Goal: Information Seeking & Learning: Find specific fact

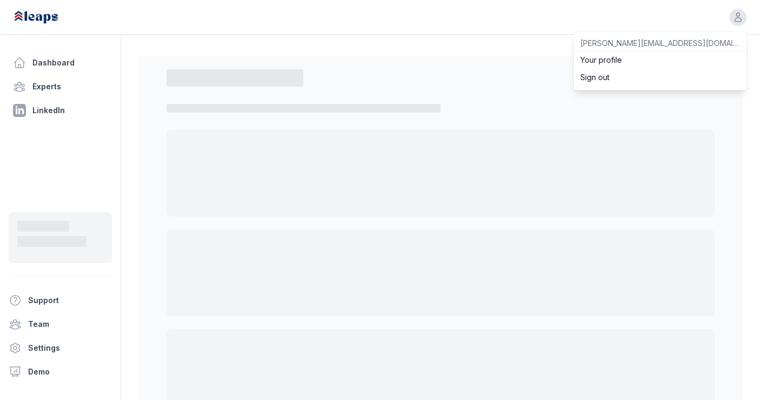
click at [735, 22] on div "button" at bounding box center [738, 17] width 17 height 17
select select "*"
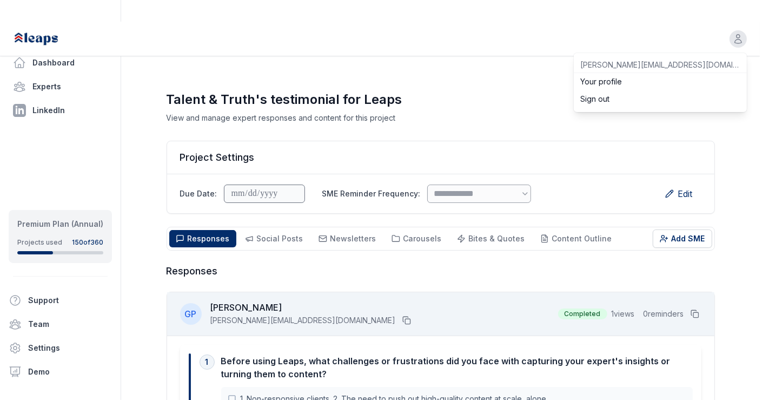
click at [632, 90] on button "Sign out" at bounding box center [660, 98] width 173 height 17
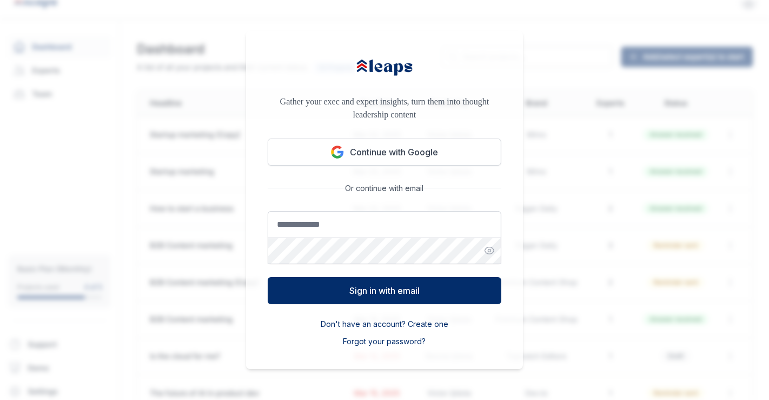
click at [393, 225] on input "Email address" at bounding box center [385, 224] width 234 height 27
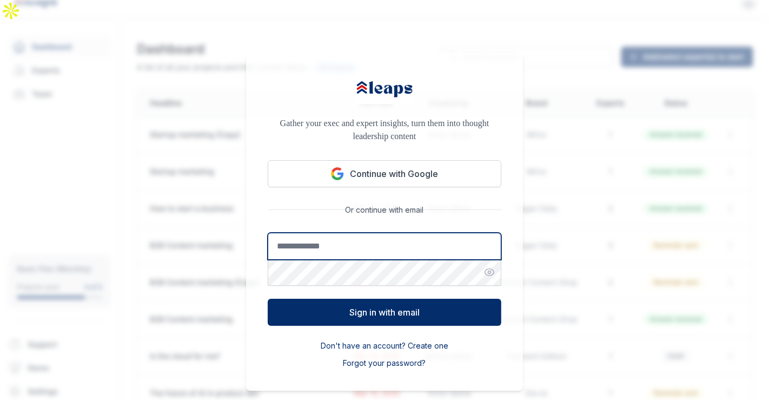
type input "**********"
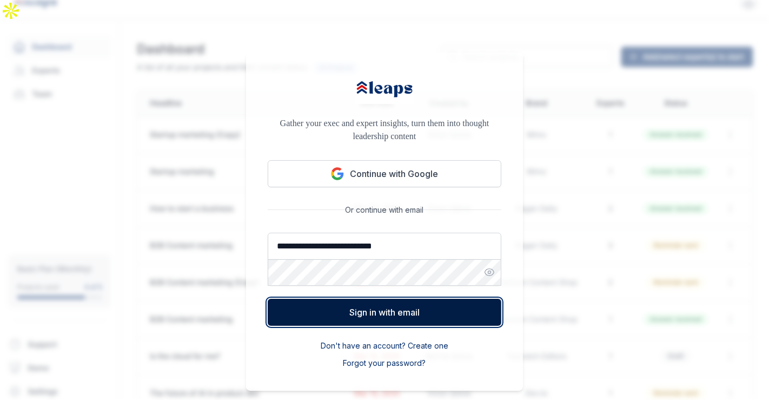
click at [422, 299] on button "Sign in with email" at bounding box center [385, 312] width 234 height 27
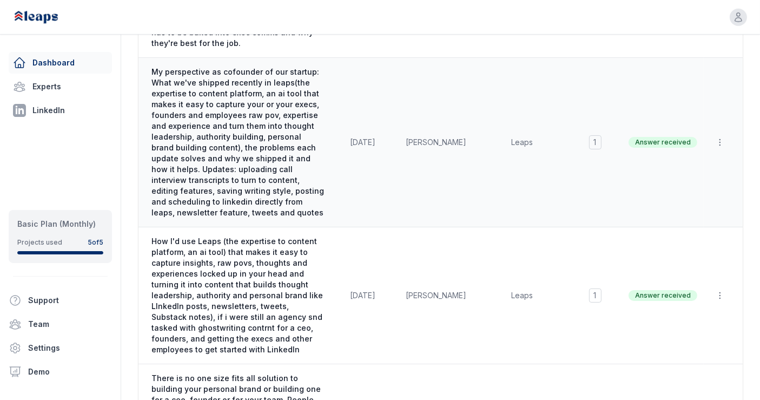
scroll to position [509, 0]
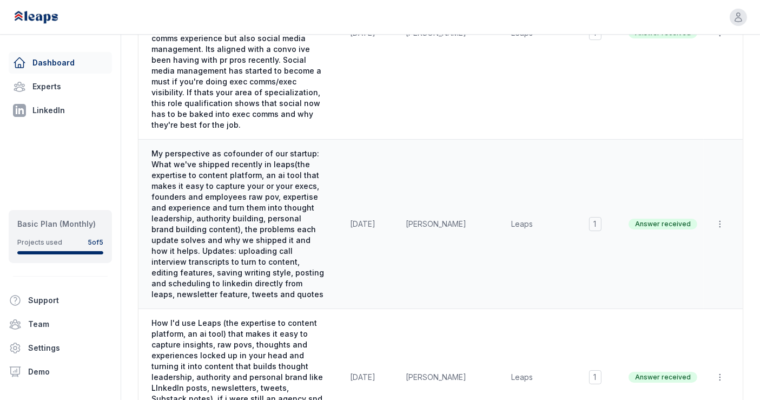
click at [263, 170] on span "My perspective as cofounder of our startup: What we've shipped recently in leap…" at bounding box center [237, 223] width 173 height 151
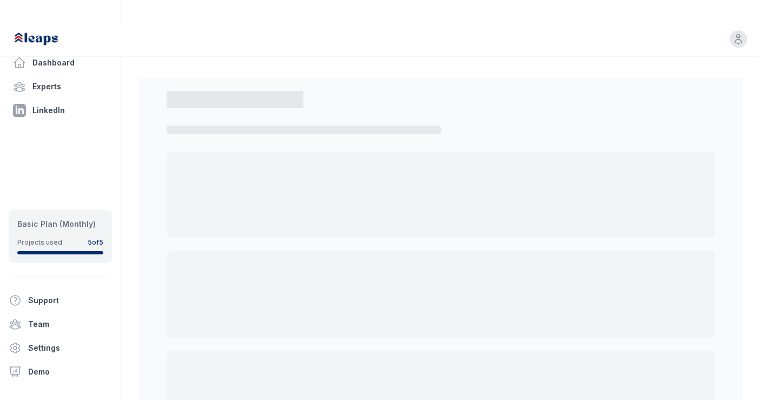
select select "*"
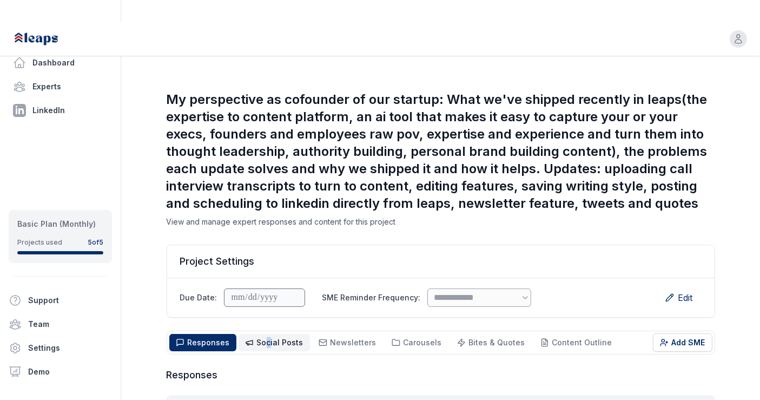
drag, startPoint x: 268, startPoint y: 330, endPoint x: 263, endPoint y: 323, distance: 8.6
click at [263, 331] on div "Responses Responses Social Posts Social Newsletters Newsletters Carousels Carou…" at bounding box center [441, 343] width 549 height 24
click at [263, 338] on span "Social Posts" at bounding box center [280, 342] width 47 height 9
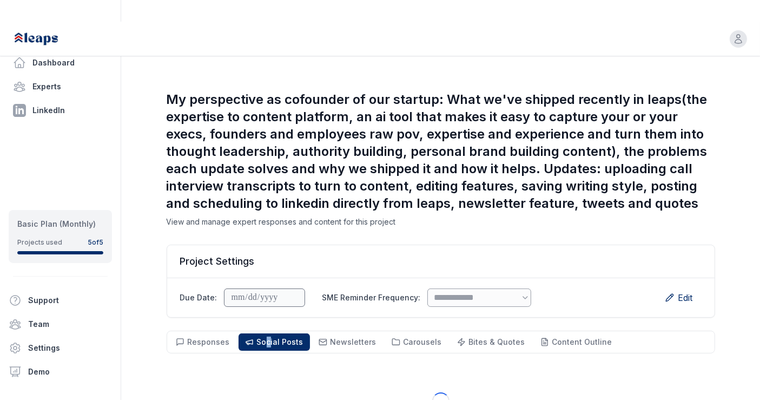
scroll to position [77, 0]
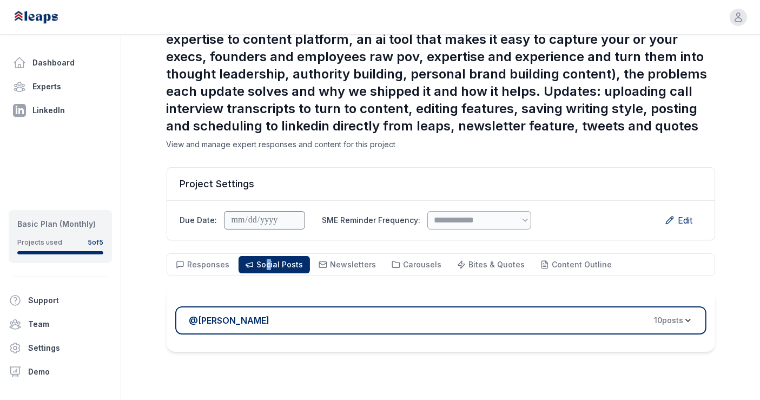
click at [345, 314] on div "@ Rennie Ijidola 10 post s" at bounding box center [436, 320] width 494 height 13
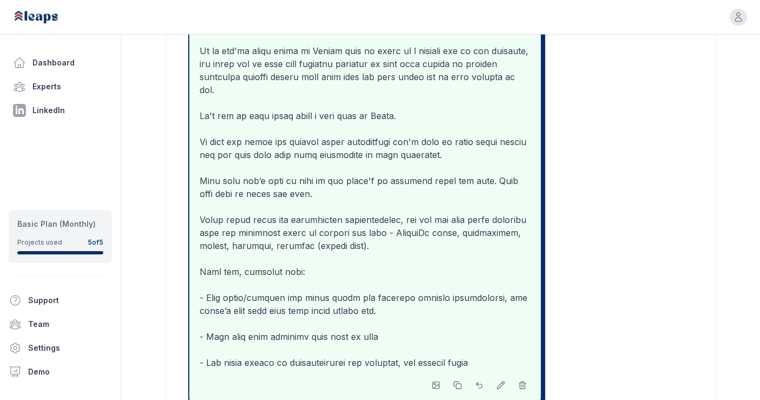
scroll to position [1296, 0]
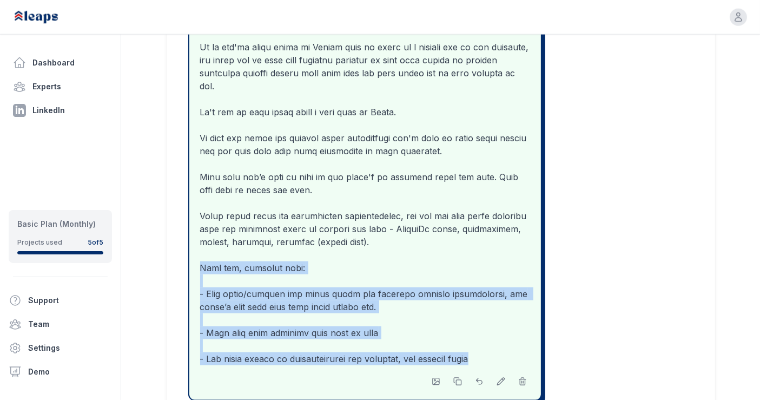
drag, startPoint x: 201, startPoint y: 246, endPoint x: 468, endPoint y: 333, distance: 280.4
click at [468, 333] on p at bounding box center [365, 60] width 330 height 610
copy p "This way, everyone wins: - Your execs/experts can share their raw thoughts with…"
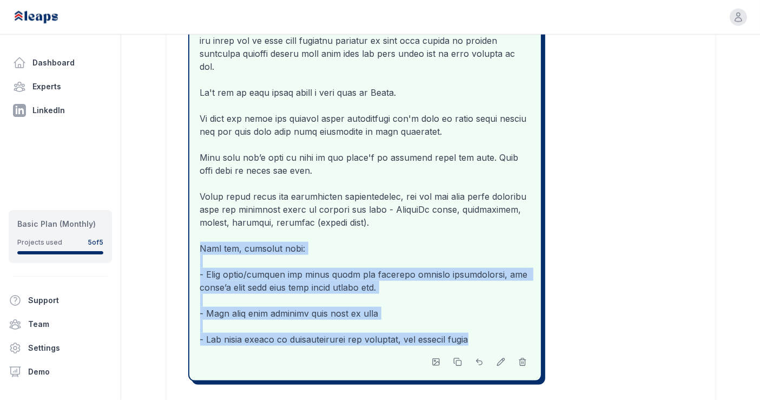
scroll to position [1319, 0]
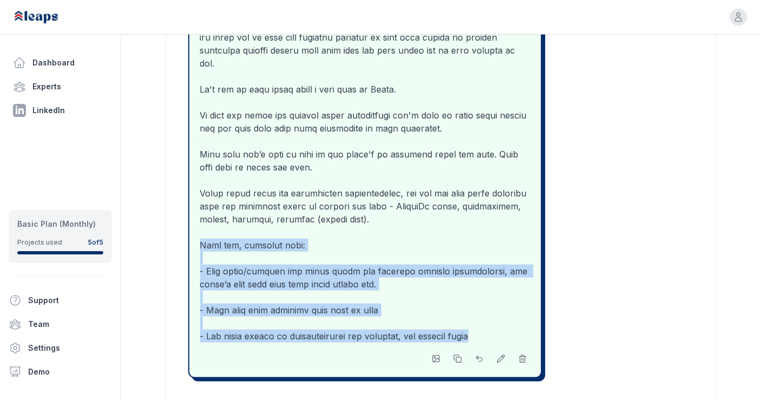
click at [468, 293] on p at bounding box center [365, 37] width 330 height 610
